Goal: Navigation & Orientation: Find specific page/section

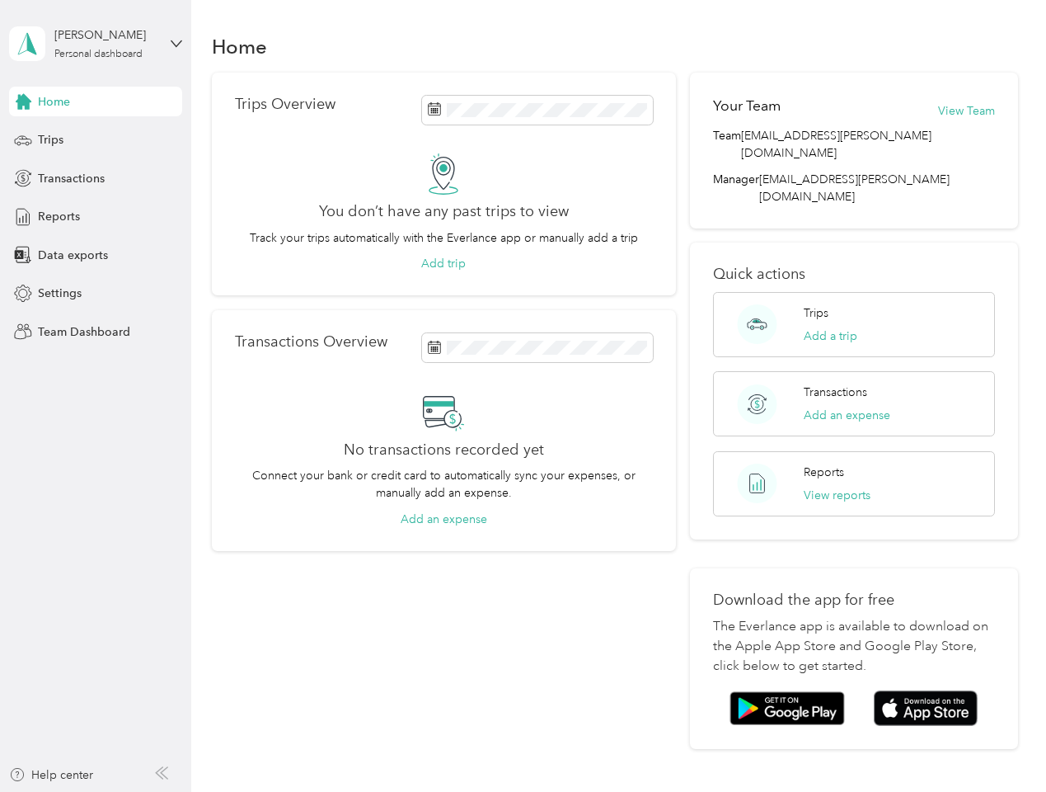
click at [523, 396] on div "No transactions recorded yet Connect your bank or credit card to automatically …" at bounding box center [444, 459] width 418 height 137
click at [96, 44] on div "[PERSON_NAME]" at bounding box center [105, 34] width 103 height 17
click at [96, 101] on div "You’re signed in as [EMAIL_ADDRESS][PERSON_NAME][DOMAIN_NAME] Team dashboard Pe…" at bounding box center [229, 144] width 440 height 168
